Goal: Entertainment & Leisure: Consume media (video, audio)

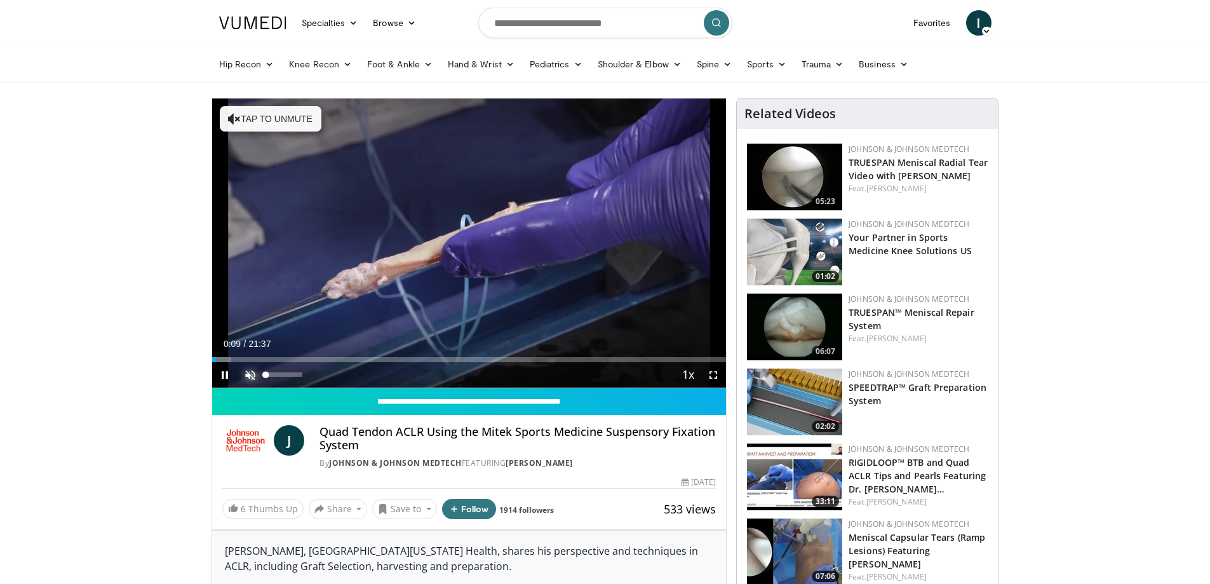
click at [250, 373] on span "Video Player" at bounding box center [250, 374] width 25 height 25
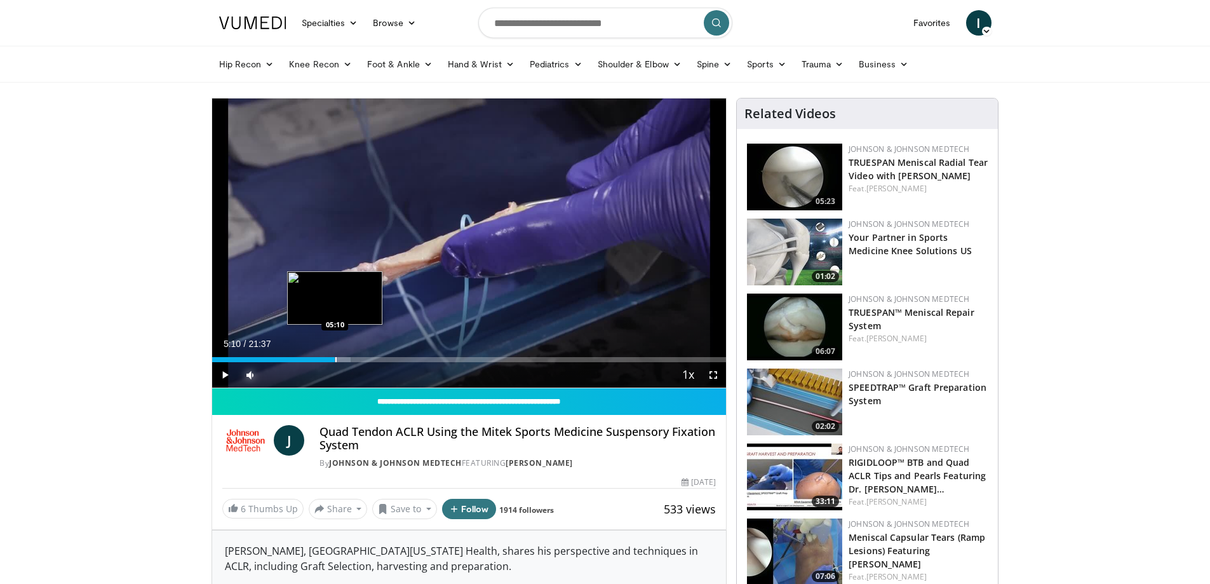
click at [335, 356] on div "Loaded : 26.97% 05:10 05:10" at bounding box center [469, 356] width 515 height 12
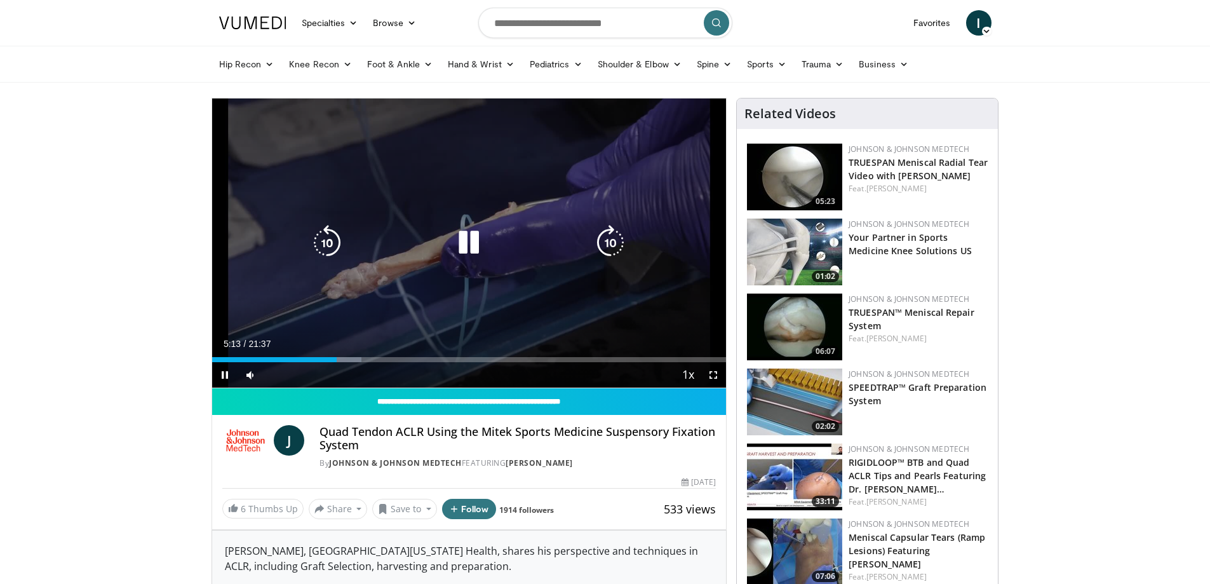
click at [613, 237] on icon "Video Player" at bounding box center [611, 243] width 36 height 36
click at [610, 242] on icon "Video Player" at bounding box center [611, 243] width 36 height 36
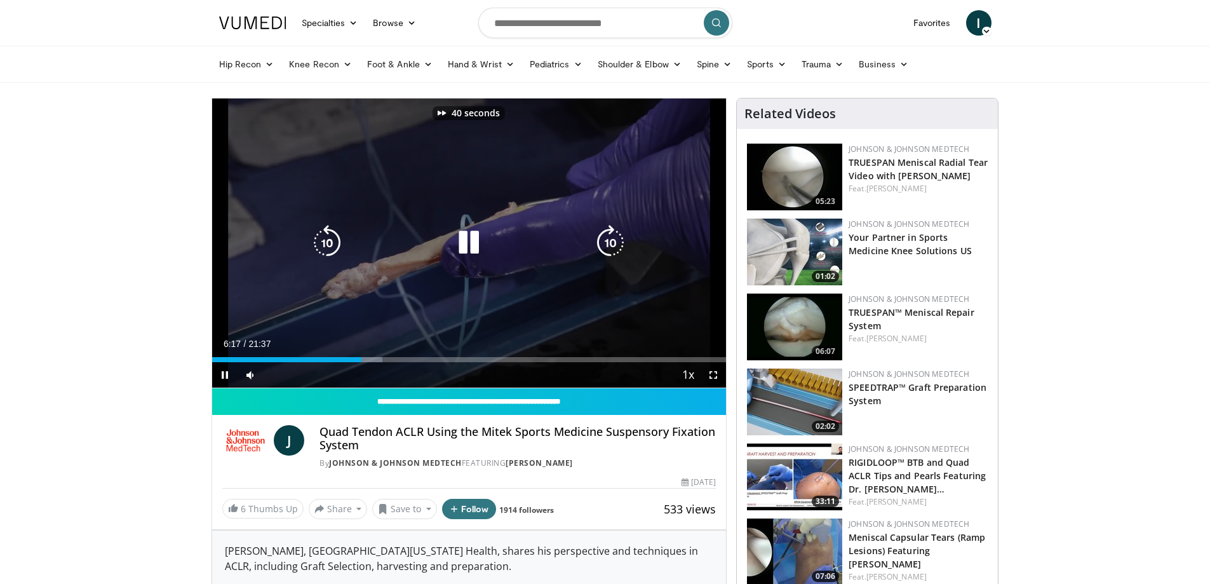
click at [610, 242] on icon "Video Player" at bounding box center [611, 243] width 36 height 36
click at [609, 234] on icon "Video Player" at bounding box center [611, 243] width 36 height 36
click at [611, 239] on icon "Video Player" at bounding box center [611, 243] width 36 height 36
click at [608, 239] on icon "Video Player" at bounding box center [611, 243] width 36 height 36
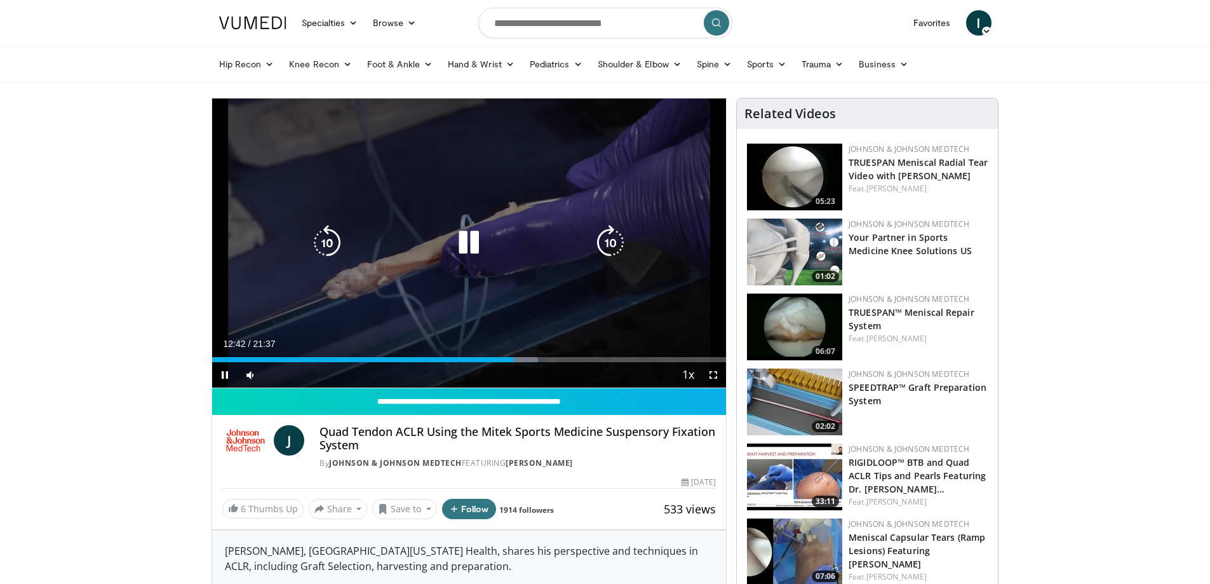
click at [614, 239] on icon "Video Player" at bounding box center [611, 243] width 36 height 36
click at [606, 248] on icon "Video Player" at bounding box center [611, 243] width 36 height 36
click at [609, 238] on icon "Video Player" at bounding box center [611, 243] width 36 height 36
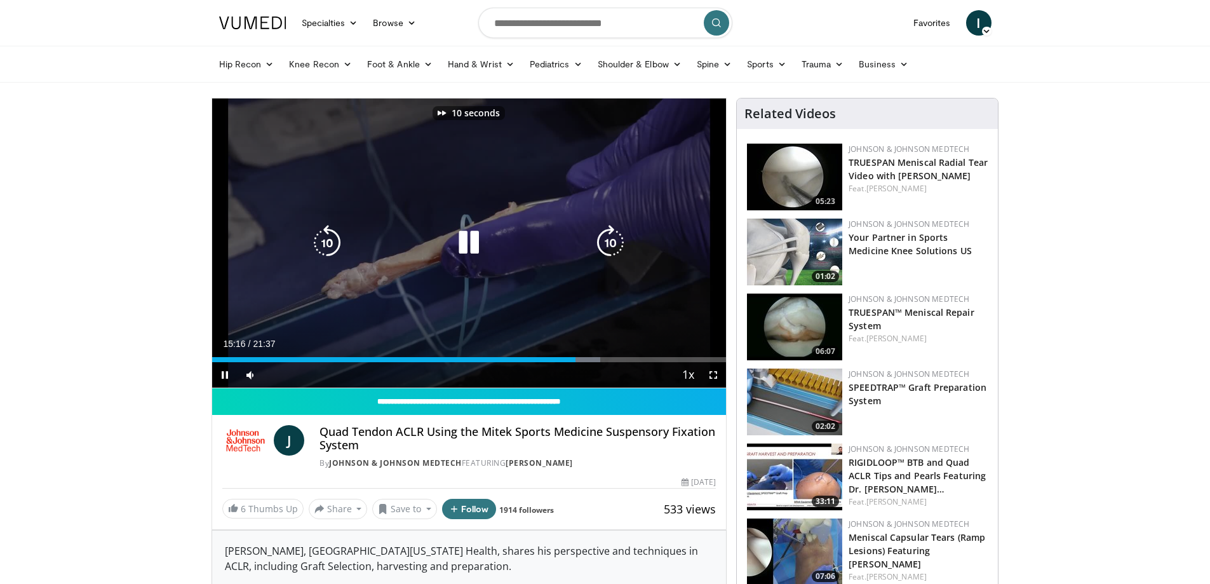
click at [609, 238] on icon "Video Player" at bounding box center [611, 243] width 36 height 36
click at [607, 246] on icon "Video Player" at bounding box center [611, 243] width 36 height 36
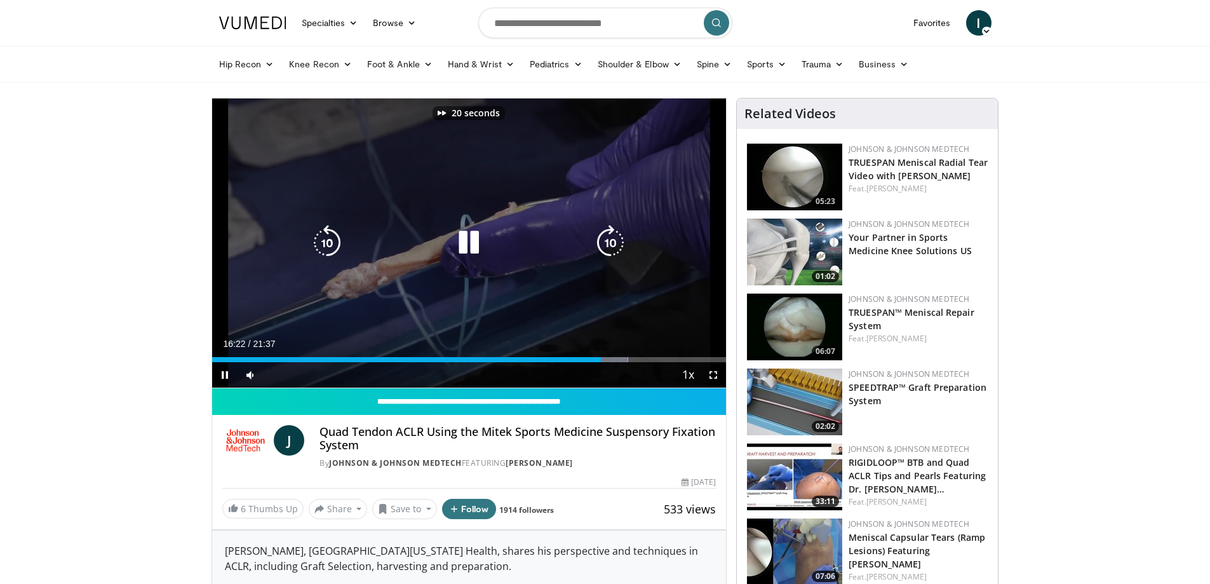
click at [607, 246] on icon "Video Player" at bounding box center [611, 243] width 36 height 36
click at [609, 239] on icon "Video Player" at bounding box center [611, 243] width 36 height 36
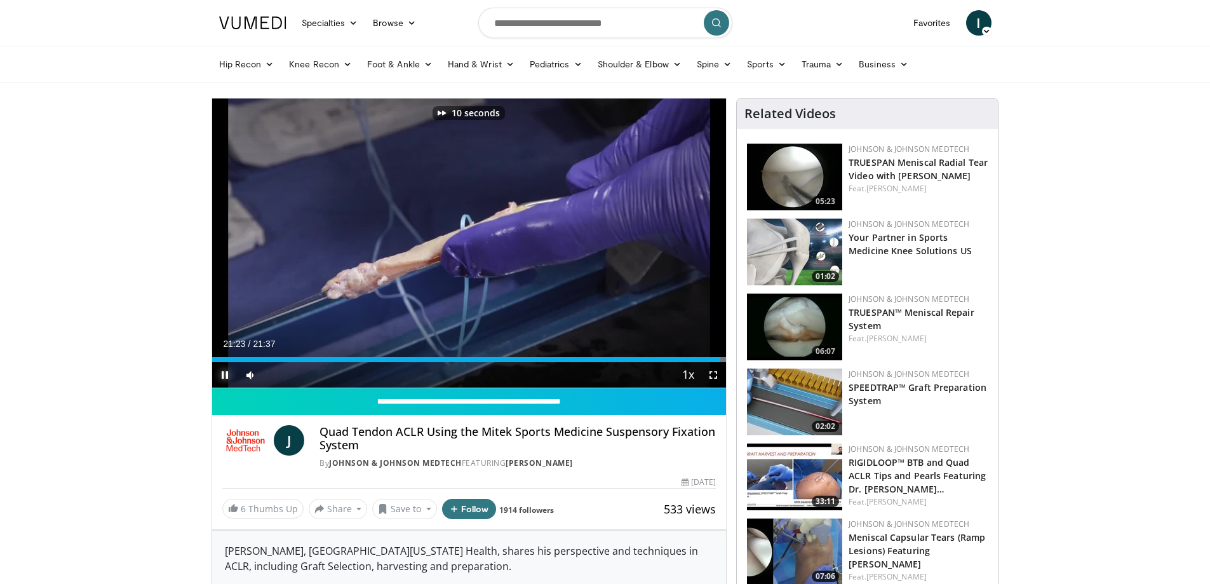
click at [223, 377] on span "Video Player" at bounding box center [224, 374] width 25 height 25
